Goal: Communication & Community: Answer question/provide support

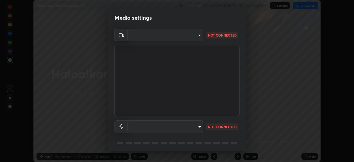
scroll to position [20, 0]
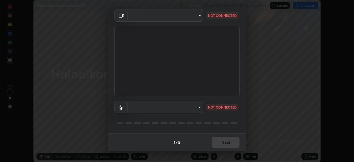
type input "b8f277cd8c291a0c7ed6159829793d80adb5f71bb500324d50d569f5a67401a8"
type input "fc52b274e6785426ab2a4e79817368e636d678bdf91b48eb752f9e2a363405e0"
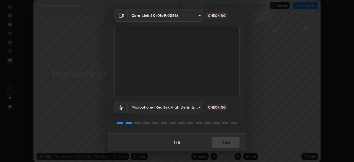
click at [164, 108] on body "Erase all Haloalkanes and Haloarenes 05 Recording WAS SCHEDULED TO START AT 4:0…" at bounding box center [177, 81] width 354 height 162
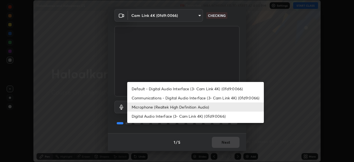
click at [198, 57] on div at bounding box center [177, 81] width 354 height 162
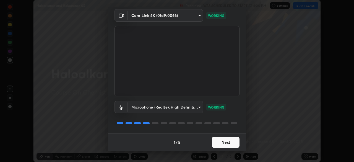
click at [221, 142] on button "Next" at bounding box center [226, 142] width 28 height 11
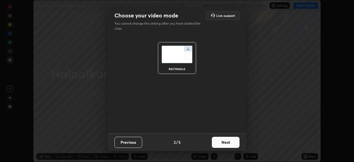
scroll to position [0, 0]
click at [225, 143] on button "Next" at bounding box center [226, 142] width 28 height 11
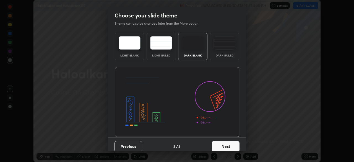
click at [230, 141] on button "Next" at bounding box center [226, 146] width 28 height 11
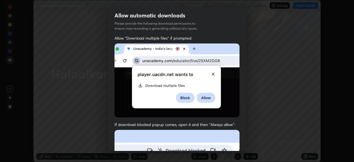
click at [240, 145] on div "Allow "Download multiple files" if prompted: If download blocked popup comes, o…" at bounding box center [177, 151] width 138 height 233
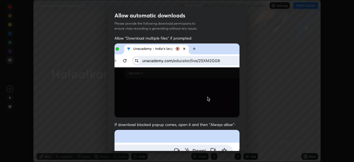
click at [242, 143] on div "Allow "Download multiple files" if prompted: If download blocked popup comes, o…" at bounding box center [177, 151] width 138 height 233
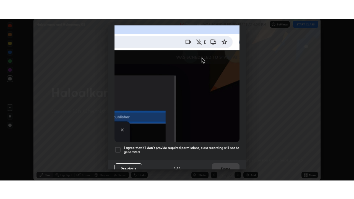
scroll to position [132, 0]
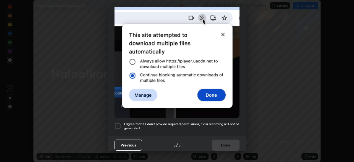
click at [117, 124] on div at bounding box center [117, 125] width 7 height 7
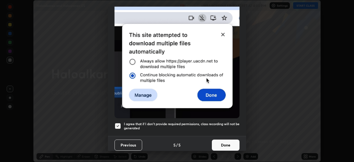
click at [231, 140] on button "Done" at bounding box center [226, 144] width 28 height 11
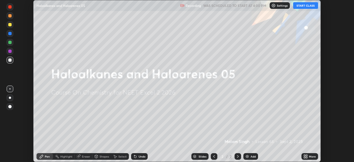
click at [308, 6] on button "START CLASS" at bounding box center [305, 5] width 25 height 7
click at [304, 157] on icon at bounding box center [304, 156] width 1 height 1
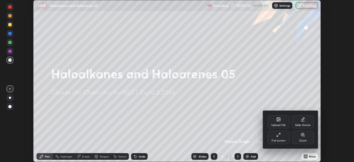
click at [272, 136] on div "Full screen" at bounding box center [278, 136] width 22 height 13
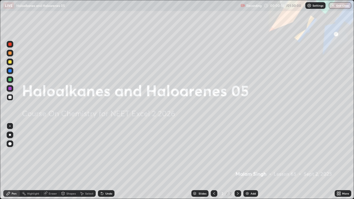
scroll to position [199, 354]
click at [247, 161] on img at bounding box center [247, 193] width 4 height 4
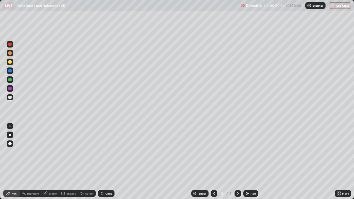
click at [12, 133] on div at bounding box center [10, 135] width 7 height 7
click at [10, 53] on div at bounding box center [9, 52] width 3 height 3
click at [10, 98] on div at bounding box center [9, 97] width 3 height 3
click at [52, 161] on div "Eraser" at bounding box center [53, 193] width 8 height 3
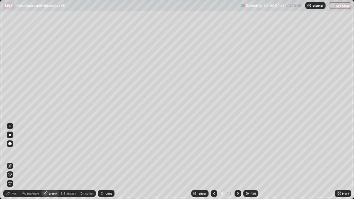
click at [12, 161] on div "Pen" at bounding box center [14, 193] width 5 height 3
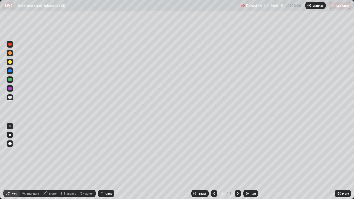
click at [11, 64] on div at bounding box center [10, 62] width 7 height 7
click at [10, 53] on div at bounding box center [9, 52] width 3 height 3
click at [11, 98] on div at bounding box center [9, 97] width 3 height 3
click at [10, 80] on div at bounding box center [9, 79] width 3 height 3
click at [10, 97] on div at bounding box center [9, 97] width 3 height 3
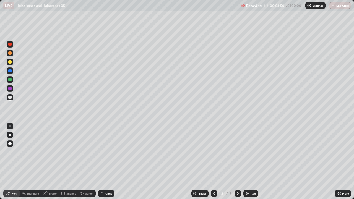
click at [9, 80] on div at bounding box center [9, 79] width 3 height 3
click at [10, 53] on div at bounding box center [9, 52] width 3 height 3
click at [10, 98] on div at bounding box center [9, 97] width 3 height 3
click at [9, 68] on div at bounding box center [10, 70] width 7 height 7
click at [107, 161] on div "Undo" at bounding box center [106, 193] width 17 height 7
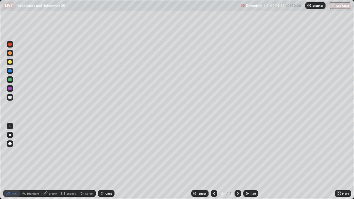
click at [11, 100] on div at bounding box center [10, 97] width 7 height 7
click at [10, 80] on div at bounding box center [9, 79] width 3 height 3
click at [12, 63] on div at bounding box center [10, 62] width 7 height 7
click at [245, 161] on img at bounding box center [247, 193] width 4 height 4
click at [9, 96] on div at bounding box center [9, 97] width 3 height 3
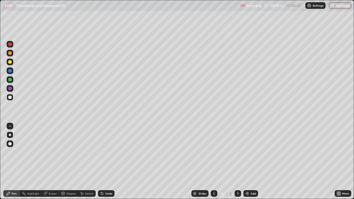
click at [102, 161] on icon at bounding box center [102, 194] width 2 height 2
click at [103, 161] on icon at bounding box center [102, 193] width 4 height 4
click at [108, 161] on div "Undo" at bounding box center [108, 193] width 7 height 3
click at [11, 53] on div at bounding box center [9, 52] width 3 height 3
click at [12, 98] on div at bounding box center [10, 97] width 7 height 7
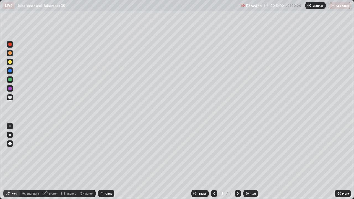
click at [10, 79] on div at bounding box center [9, 79] width 3 height 3
click at [11, 63] on div at bounding box center [9, 61] width 3 height 3
click at [11, 98] on div at bounding box center [9, 97] width 3 height 3
click at [9, 87] on div at bounding box center [9, 88] width 3 height 3
click at [12, 98] on div at bounding box center [10, 97] width 7 height 7
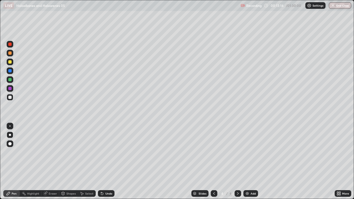
click at [7, 81] on div at bounding box center [10, 79] width 7 height 7
click at [10, 97] on div at bounding box center [9, 97] width 3 height 3
click at [9, 88] on div at bounding box center [9, 88] width 3 height 3
click at [9, 99] on div at bounding box center [10, 97] width 7 height 7
click at [214, 161] on icon at bounding box center [214, 193] width 4 height 4
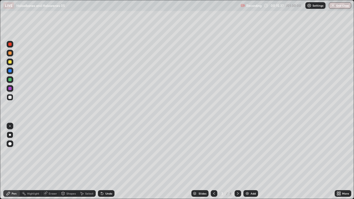
click at [237, 161] on icon at bounding box center [237, 193] width 4 height 4
click at [46, 161] on icon at bounding box center [45, 193] width 3 height 3
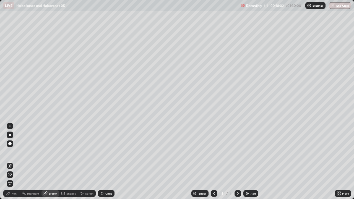
click at [10, 161] on icon at bounding box center [8, 193] width 4 height 4
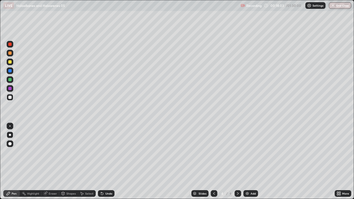
click at [11, 54] on div at bounding box center [9, 52] width 3 height 3
click at [246, 161] on img at bounding box center [247, 193] width 4 height 4
click at [10, 62] on div at bounding box center [9, 61] width 3 height 3
click at [9, 53] on div at bounding box center [9, 52] width 3 height 3
click at [9, 96] on div at bounding box center [9, 97] width 3 height 3
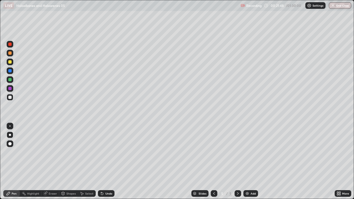
click at [9, 54] on div at bounding box center [9, 52] width 3 height 3
click at [9, 97] on div at bounding box center [9, 97] width 3 height 3
click at [8, 62] on div at bounding box center [10, 62] width 7 height 7
click at [10, 98] on div at bounding box center [9, 97] width 3 height 3
click at [9, 64] on div at bounding box center [10, 62] width 7 height 7
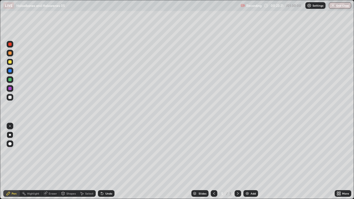
click at [12, 91] on div at bounding box center [10, 88] width 7 height 7
click at [9, 97] on div at bounding box center [9, 97] width 3 height 3
click at [10, 62] on div at bounding box center [9, 61] width 3 height 3
click at [10, 99] on div at bounding box center [9, 97] width 3 height 3
click at [10, 62] on div at bounding box center [9, 61] width 3 height 3
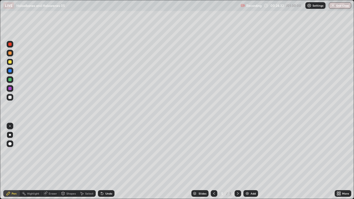
click at [49, 161] on div "Eraser" at bounding box center [53, 193] width 8 height 3
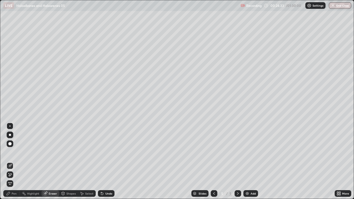
click at [12, 161] on div "Pen" at bounding box center [14, 193] width 5 height 3
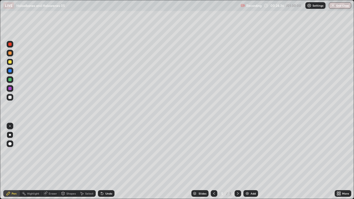
click at [49, 161] on div "Eraser" at bounding box center [53, 193] width 8 height 3
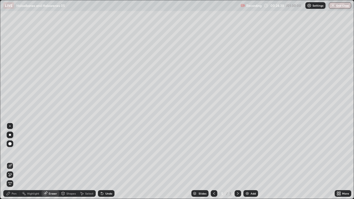
click at [15, 161] on div "Pen" at bounding box center [14, 193] width 5 height 3
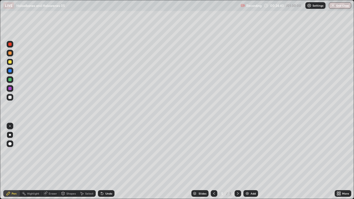
click at [9, 98] on div at bounding box center [9, 97] width 3 height 3
click at [9, 81] on div at bounding box center [9, 79] width 3 height 3
click at [10, 98] on div at bounding box center [9, 97] width 3 height 3
click at [10, 56] on div at bounding box center [10, 53] width 7 height 7
click at [10, 80] on div at bounding box center [9, 79] width 3 height 3
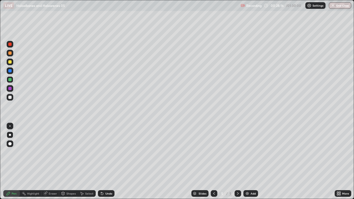
click at [9, 99] on div at bounding box center [10, 97] width 7 height 7
click at [246, 161] on img at bounding box center [247, 193] width 4 height 4
click at [214, 161] on div at bounding box center [214, 193] width 7 height 7
click at [249, 161] on div "Add" at bounding box center [250, 193] width 15 height 7
click at [213, 161] on icon at bounding box center [214, 193] width 4 height 4
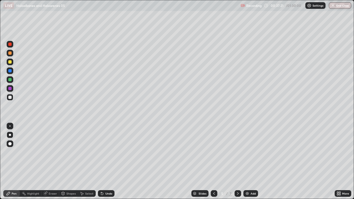
click at [237, 161] on icon at bounding box center [237, 193] width 4 height 4
click at [50, 161] on div "Eraser" at bounding box center [53, 193] width 8 height 3
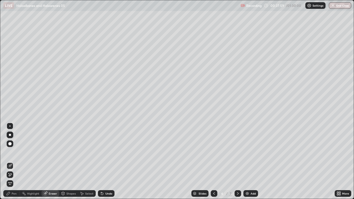
click at [12, 161] on div "Pen" at bounding box center [14, 193] width 5 height 3
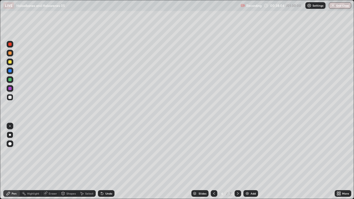
click at [9, 61] on div at bounding box center [9, 61] width 3 height 3
click at [11, 97] on div at bounding box center [9, 97] width 3 height 3
click at [9, 81] on div at bounding box center [9, 79] width 3 height 3
click at [9, 98] on div at bounding box center [9, 97] width 3 height 3
click at [10, 62] on div at bounding box center [9, 61] width 3 height 3
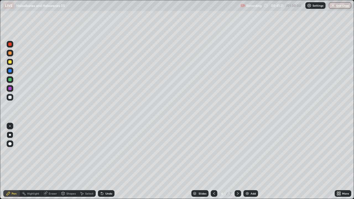
click at [213, 161] on icon at bounding box center [214, 193] width 4 height 4
click at [9, 99] on div at bounding box center [9, 97] width 3 height 3
click at [247, 161] on div "Add" at bounding box center [250, 193] width 15 height 7
click at [11, 52] on div at bounding box center [9, 52] width 3 height 3
click at [12, 99] on div at bounding box center [10, 97] width 7 height 7
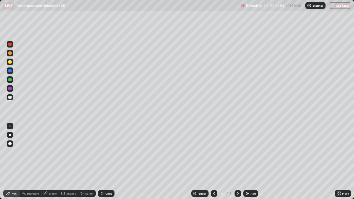
click at [11, 61] on div at bounding box center [9, 61] width 3 height 3
click at [53, 161] on div "Eraser" at bounding box center [53, 193] width 8 height 3
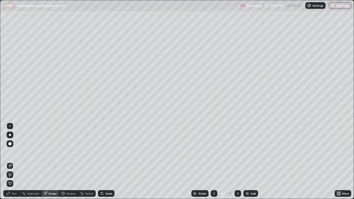
click at [17, 161] on div "Pen" at bounding box center [11, 193] width 17 height 7
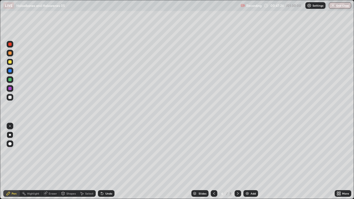
click at [12, 97] on div at bounding box center [10, 97] width 7 height 7
click at [9, 47] on div at bounding box center [10, 44] width 7 height 7
click at [12, 99] on div at bounding box center [10, 97] width 7 height 7
click at [9, 68] on div at bounding box center [10, 70] width 7 height 7
click at [10, 97] on div at bounding box center [9, 97] width 3 height 3
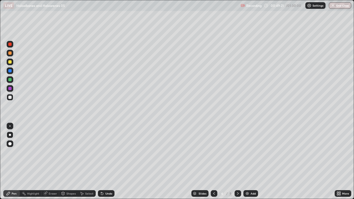
click at [9, 65] on div at bounding box center [10, 62] width 7 height 7
click at [12, 80] on div at bounding box center [10, 79] width 7 height 7
click at [248, 161] on img at bounding box center [247, 193] width 4 height 4
click at [9, 44] on div at bounding box center [9, 44] width 3 height 3
click at [10, 97] on div at bounding box center [9, 97] width 3 height 3
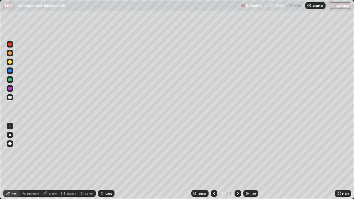
click at [9, 53] on div at bounding box center [9, 52] width 3 height 3
click at [10, 44] on div at bounding box center [9, 44] width 3 height 3
click at [246, 161] on img at bounding box center [247, 193] width 4 height 4
click at [10, 54] on div at bounding box center [9, 52] width 3 height 3
click at [9, 44] on div at bounding box center [9, 44] width 3 height 3
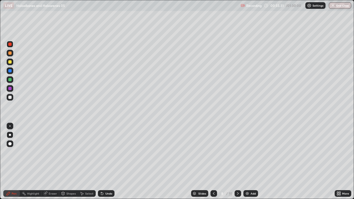
click at [9, 98] on div at bounding box center [9, 97] width 3 height 3
click at [57, 161] on div "Eraser" at bounding box center [50, 193] width 18 height 7
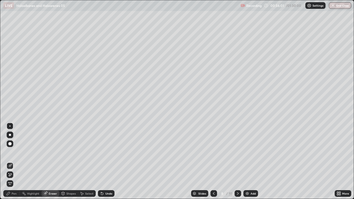
click at [16, 161] on div "Pen" at bounding box center [11, 193] width 17 height 7
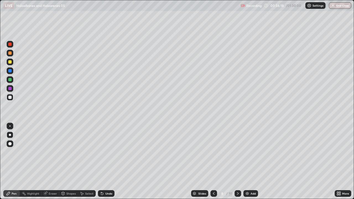
click at [66, 161] on div "Shapes" at bounding box center [70, 193] width 9 height 3
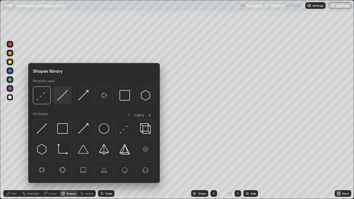
click at [61, 95] on img at bounding box center [62, 95] width 11 height 11
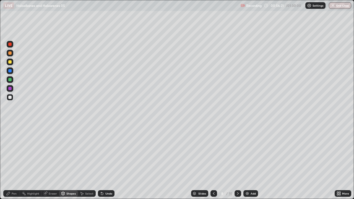
click at [14, 161] on div "Pen" at bounding box center [14, 193] width 5 height 3
click at [12, 62] on div at bounding box center [10, 62] width 7 height 7
click at [10, 98] on div at bounding box center [9, 97] width 3 height 3
click at [12, 54] on div at bounding box center [10, 53] width 7 height 7
click at [214, 161] on icon at bounding box center [213, 193] width 4 height 4
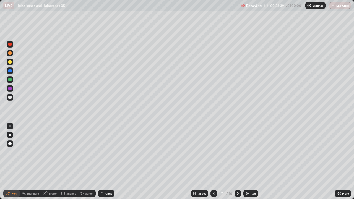
click at [10, 82] on div at bounding box center [10, 79] width 7 height 7
click at [9, 62] on div at bounding box center [9, 61] width 3 height 3
click at [10, 80] on div at bounding box center [9, 79] width 3 height 3
click at [9, 96] on div at bounding box center [9, 97] width 3 height 3
click at [49, 161] on div "Eraser" at bounding box center [53, 193] width 8 height 3
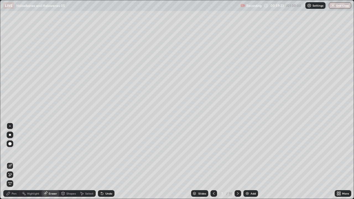
click at [11, 161] on div "Pen" at bounding box center [11, 193] width 17 height 7
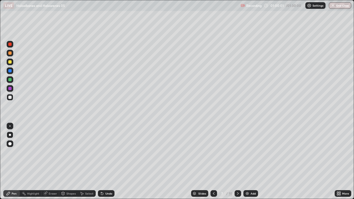
click at [9, 71] on div at bounding box center [9, 70] width 3 height 3
click at [10, 98] on div at bounding box center [9, 97] width 3 height 3
click at [11, 72] on div at bounding box center [9, 70] width 3 height 3
click at [10, 97] on div at bounding box center [9, 97] width 3 height 3
click at [103, 161] on div "Undo" at bounding box center [106, 193] width 17 height 7
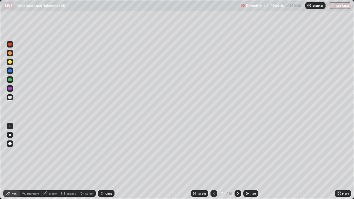
click at [108, 161] on div "Undo" at bounding box center [108, 193] width 7 height 3
click at [110, 161] on div "Undo" at bounding box center [108, 193] width 7 height 3
click at [101, 161] on icon at bounding box center [101, 192] width 1 height 1
click at [105, 161] on div "Undo" at bounding box center [108, 193] width 7 height 3
click at [106, 161] on div "Undo" at bounding box center [108, 193] width 7 height 3
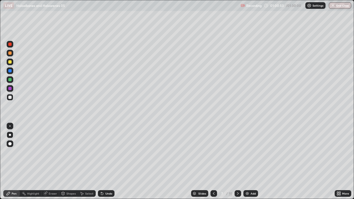
click at [17, 161] on div "Pen" at bounding box center [11, 193] width 17 height 7
click at [11, 61] on div at bounding box center [9, 61] width 3 height 3
click at [236, 161] on div at bounding box center [237, 193] width 7 height 7
click at [213, 161] on icon at bounding box center [213, 193] width 4 height 4
click at [52, 161] on div "Eraser" at bounding box center [53, 193] width 8 height 3
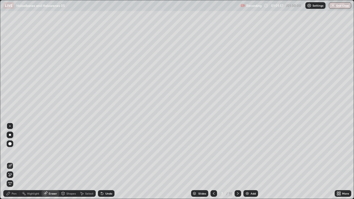
click at [15, 161] on div "Pen" at bounding box center [14, 193] width 5 height 3
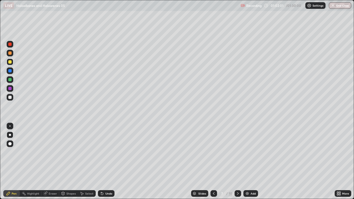
click at [9, 98] on div at bounding box center [9, 97] width 3 height 3
click at [10, 80] on div at bounding box center [9, 79] width 3 height 3
click at [12, 99] on div at bounding box center [10, 97] width 7 height 7
click at [8, 78] on div at bounding box center [9, 79] width 3 height 3
click at [8, 99] on div at bounding box center [10, 97] width 7 height 7
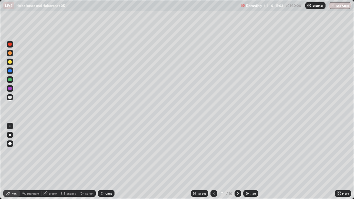
click at [237, 161] on icon at bounding box center [237, 193] width 4 height 4
click at [11, 60] on div at bounding box center [10, 62] width 7 height 7
click at [237, 161] on icon at bounding box center [238, 193] width 2 height 3
click at [213, 161] on icon at bounding box center [213, 193] width 4 height 4
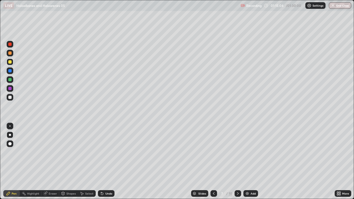
click at [237, 161] on icon at bounding box center [237, 193] width 4 height 4
click at [214, 161] on icon at bounding box center [213, 193] width 4 height 4
click at [248, 161] on img at bounding box center [247, 193] width 4 height 4
click at [8, 54] on div at bounding box center [9, 52] width 3 height 3
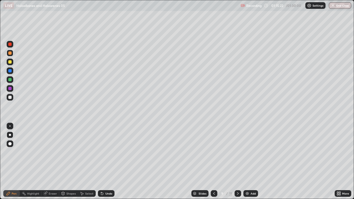
click at [9, 97] on div at bounding box center [9, 97] width 3 height 3
click at [10, 61] on div at bounding box center [9, 61] width 3 height 3
click at [9, 99] on div at bounding box center [9, 97] width 3 height 3
click at [11, 81] on div at bounding box center [10, 79] width 7 height 7
click at [10, 98] on div at bounding box center [9, 97] width 3 height 3
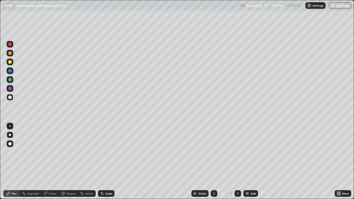
click at [10, 62] on div at bounding box center [9, 61] width 3 height 3
click at [214, 161] on icon at bounding box center [214, 193] width 4 height 4
click at [237, 161] on div at bounding box center [237, 193] width 7 height 7
click at [49, 161] on div "Eraser" at bounding box center [53, 193] width 8 height 3
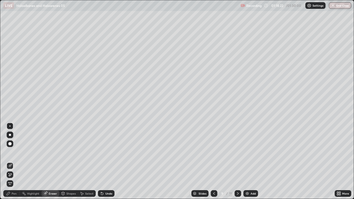
click at [13, 161] on div "Pen" at bounding box center [14, 193] width 5 height 3
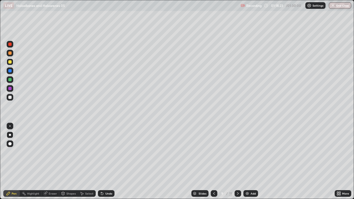
click at [49, 161] on div "Eraser" at bounding box center [53, 193] width 8 height 3
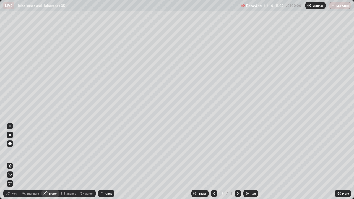
click at [12, 161] on div "Pen" at bounding box center [14, 193] width 5 height 3
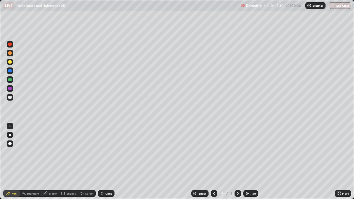
click at [10, 97] on div at bounding box center [9, 97] width 3 height 3
click at [7, 61] on div at bounding box center [10, 62] width 7 height 7
click at [10, 81] on div at bounding box center [9, 79] width 3 height 3
click at [9, 98] on div at bounding box center [9, 97] width 3 height 3
click at [213, 161] on icon at bounding box center [214, 193] width 4 height 4
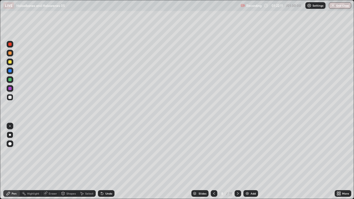
click at [212, 161] on icon at bounding box center [214, 193] width 4 height 4
click at [237, 161] on icon at bounding box center [237, 193] width 4 height 4
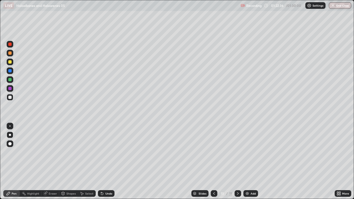
click at [7, 52] on div at bounding box center [10, 53] width 7 height 7
click at [50, 161] on div "Eraser" at bounding box center [53, 193] width 8 height 3
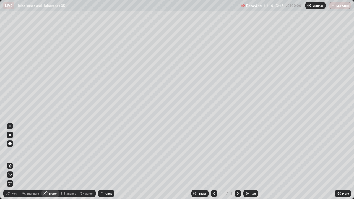
click at [14, 161] on div "Pen" at bounding box center [14, 193] width 5 height 3
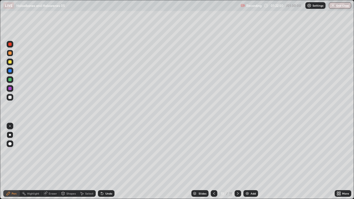
click at [35, 161] on div "Highlight" at bounding box center [33, 193] width 12 height 3
click at [53, 161] on div "Eraser" at bounding box center [53, 193] width 8 height 3
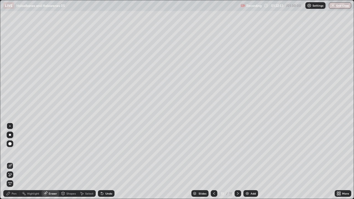
click at [12, 161] on div "Pen" at bounding box center [14, 193] width 5 height 3
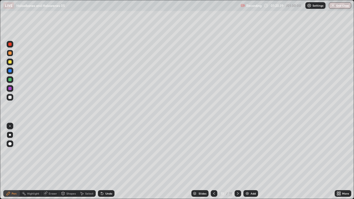
click at [11, 100] on div at bounding box center [10, 97] width 7 height 7
click at [50, 161] on div "Eraser" at bounding box center [53, 193] width 8 height 3
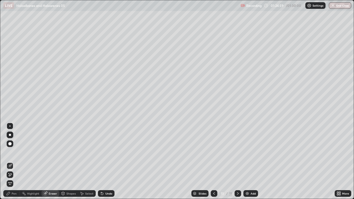
click at [11, 161] on div "Pen" at bounding box center [11, 193] width 17 height 7
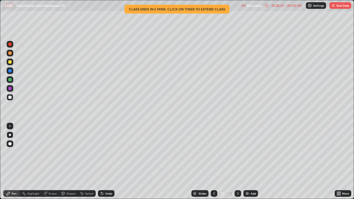
click at [53, 161] on div "Eraser" at bounding box center [53, 193] width 8 height 3
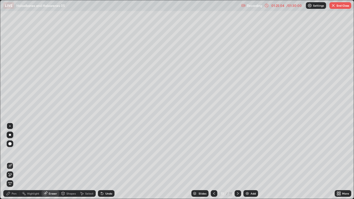
click at [11, 161] on div "Pen" at bounding box center [11, 193] width 17 height 7
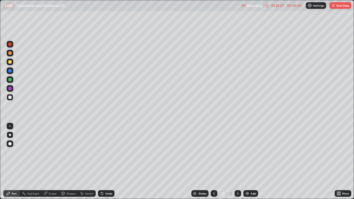
click at [53, 161] on div "Eraser" at bounding box center [53, 193] width 8 height 3
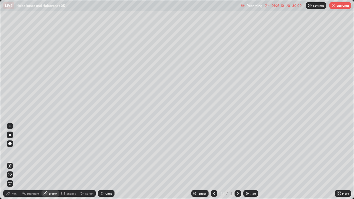
click at [15, 161] on div "Pen" at bounding box center [11, 193] width 17 height 7
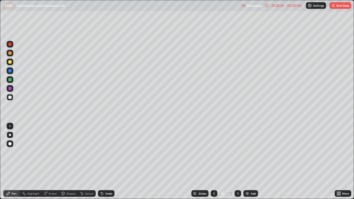
click at [12, 78] on div at bounding box center [10, 79] width 7 height 7
click at [339, 8] on button "End Class" at bounding box center [340, 5] width 22 height 7
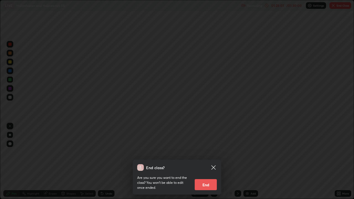
click at [209, 161] on button "End" at bounding box center [206, 184] width 22 height 11
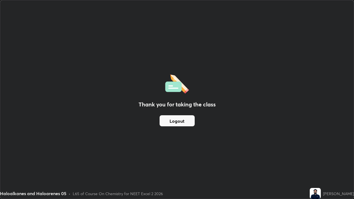
click at [179, 120] on button "Logout" at bounding box center [176, 120] width 35 height 11
click at [182, 120] on button "Logout" at bounding box center [176, 120] width 35 height 11
